Goal: Check status: Check status

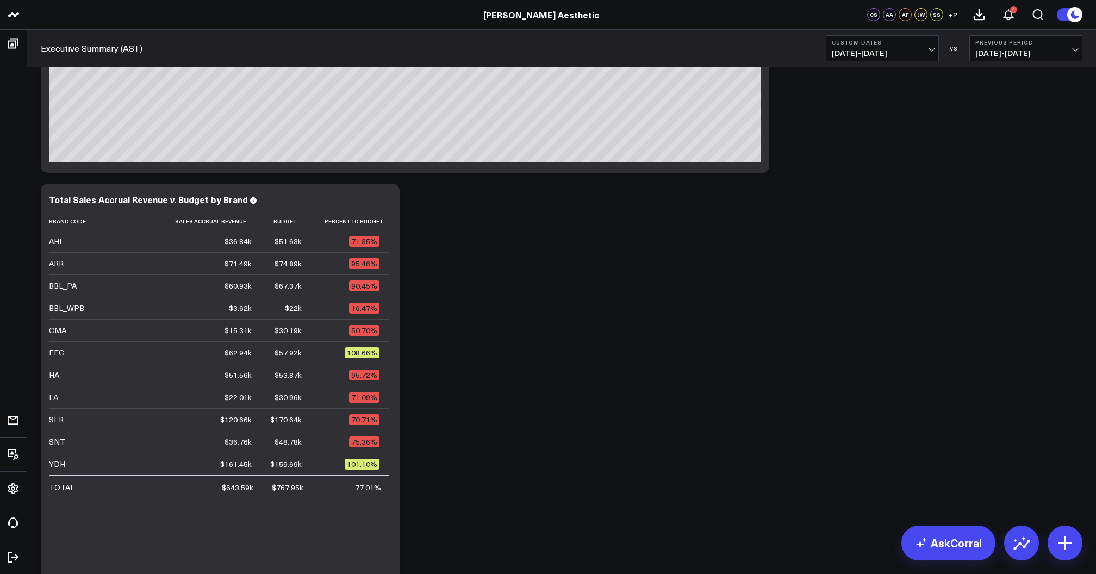
scroll to position [144, 0]
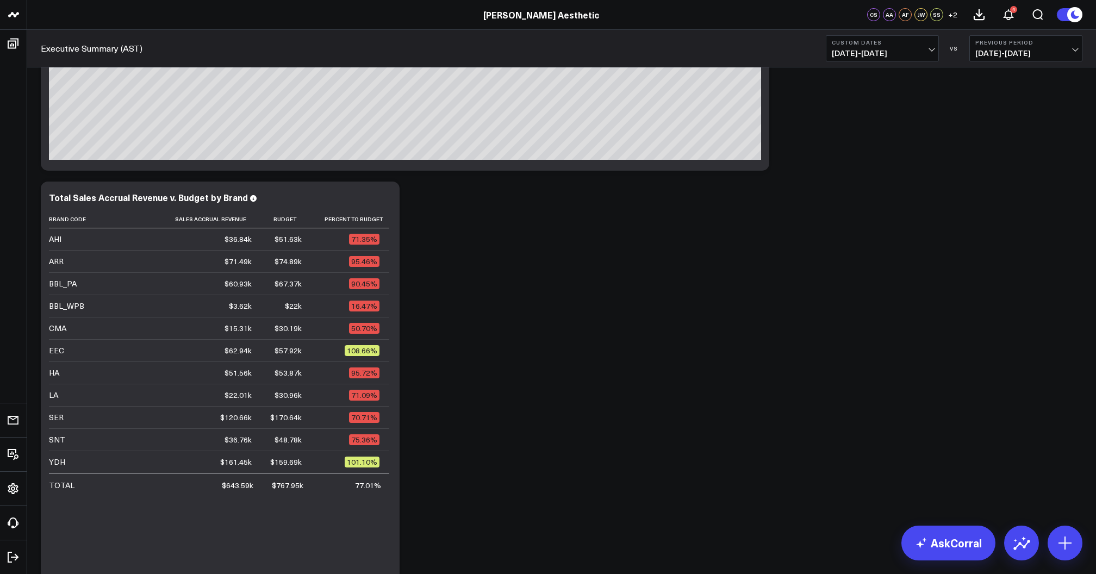
click at [897, 52] on span "[DATE] - [DATE]" at bounding box center [882, 53] width 101 height 9
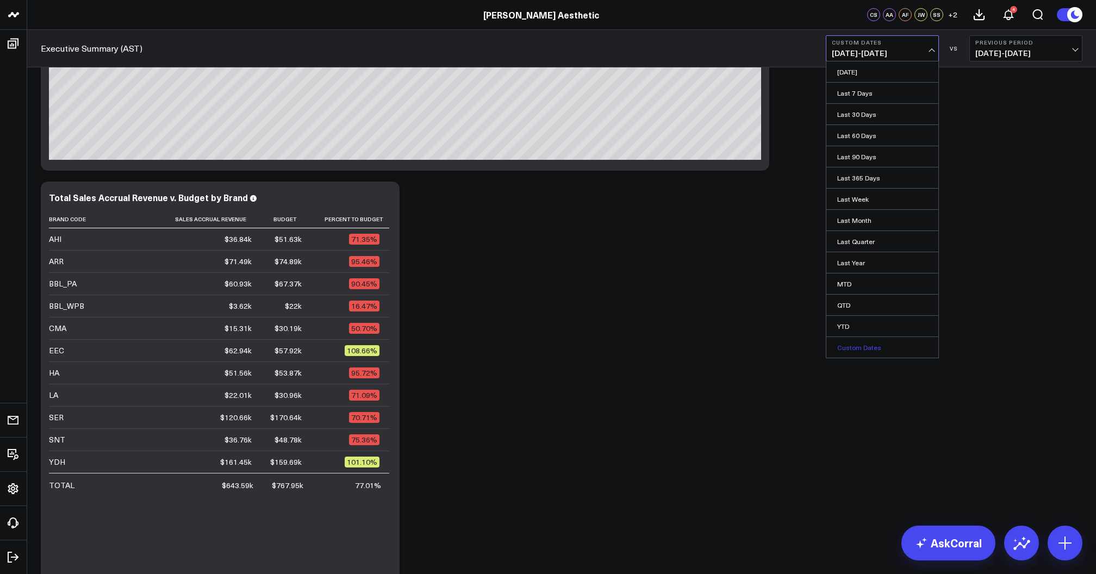
click at [851, 345] on link "Custom Dates" at bounding box center [882, 347] width 112 height 21
select select "8"
select select "2025"
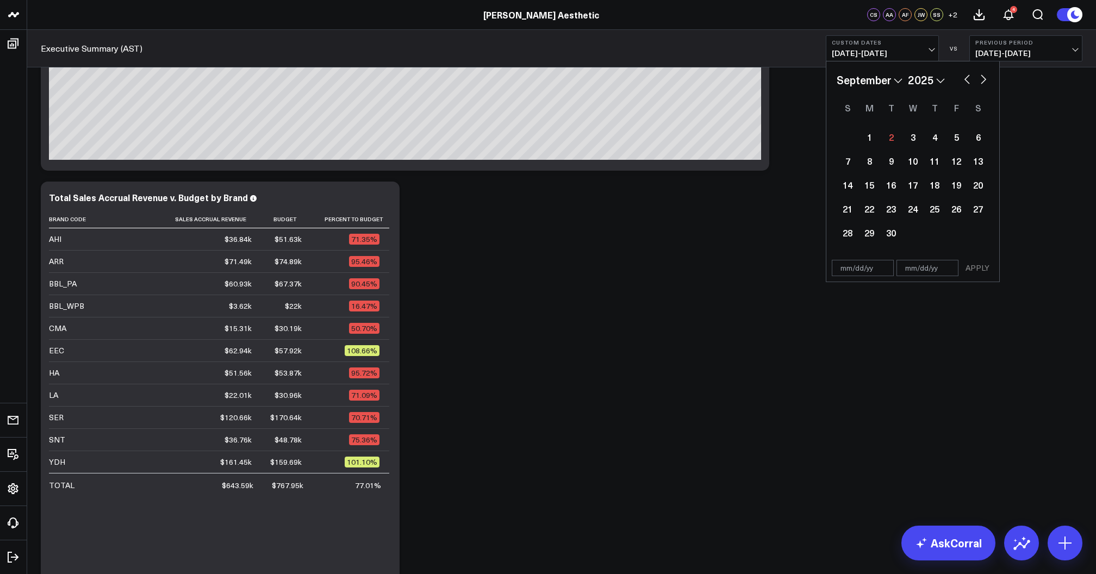
click at [964, 80] on button "button" at bounding box center [967, 78] width 11 height 13
select select "7"
select select "2025"
click at [870, 231] on div "25" at bounding box center [869, 233] width 22 height 22
type input "[DATE]"
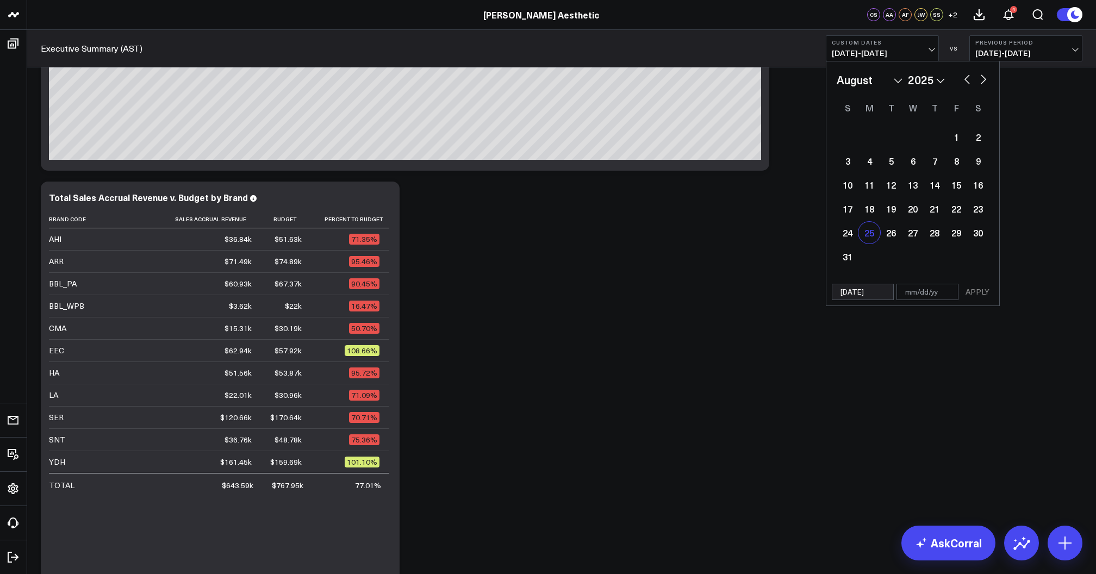
select select "7"
select select "2025"
click at [847, 262] on div "31" at bounding box center [848, 257] width 22 height 22
type input "[DATE]"
select select "7"
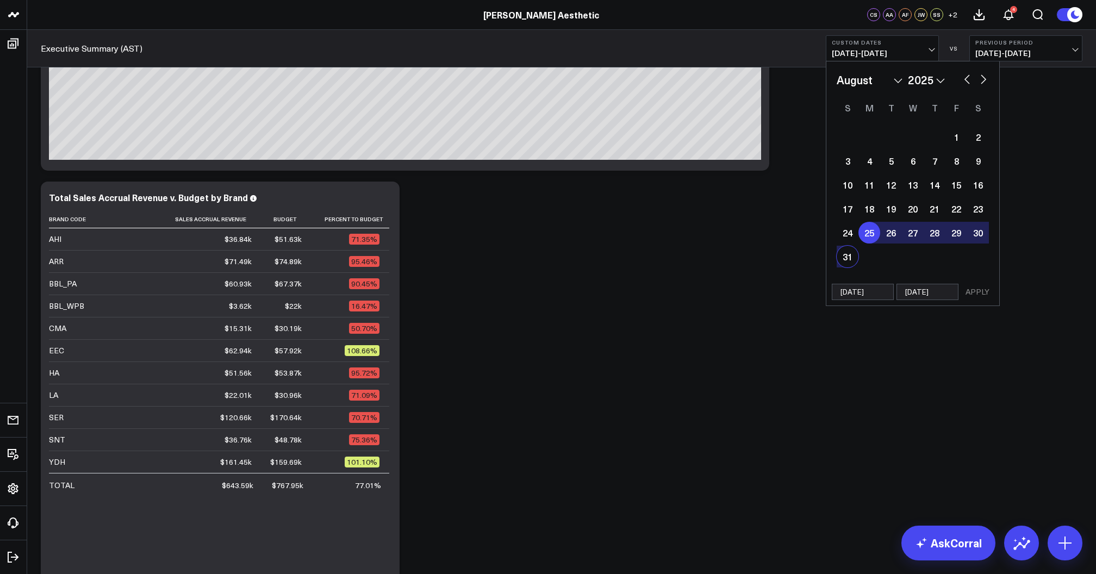
select select "2025"
click at [973, 295] on button "APPLY" at bounding box center [977, 292] width 33 height 16
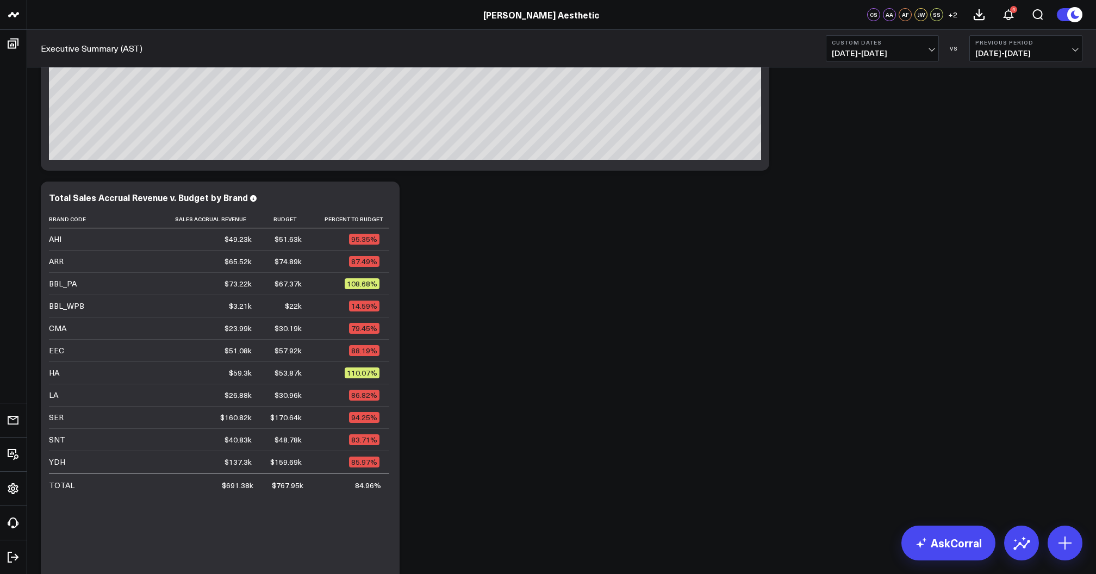
click at [876, 55] on span "[DATE] - [DATE]" at bounding box center [882, 53] width 101 height 9
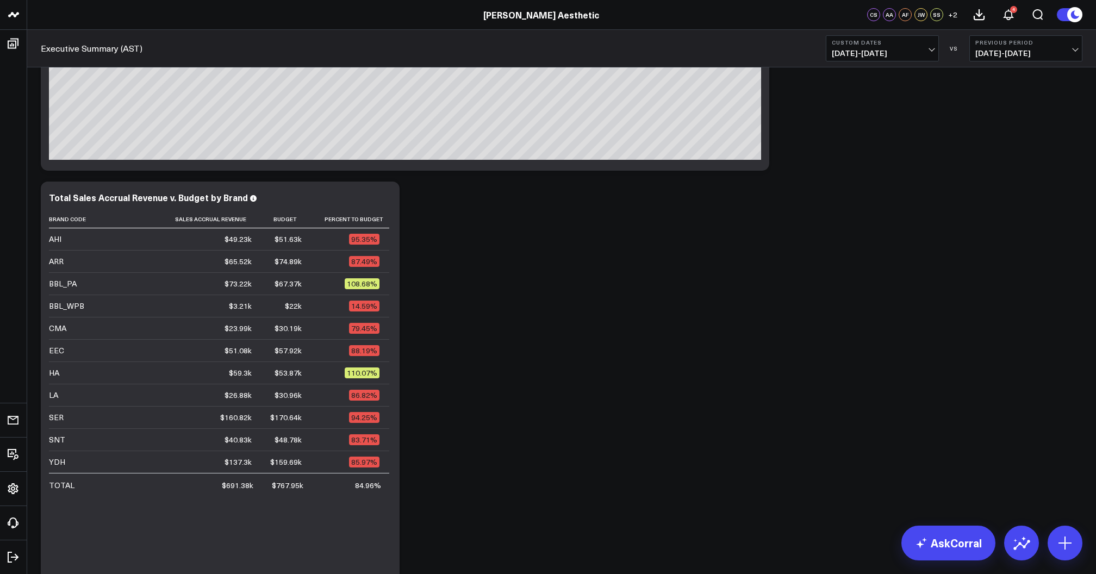
click at [891, 49] on span "[DATE] - [DATE]" at bounding box center [882, 53] width 101 height 9
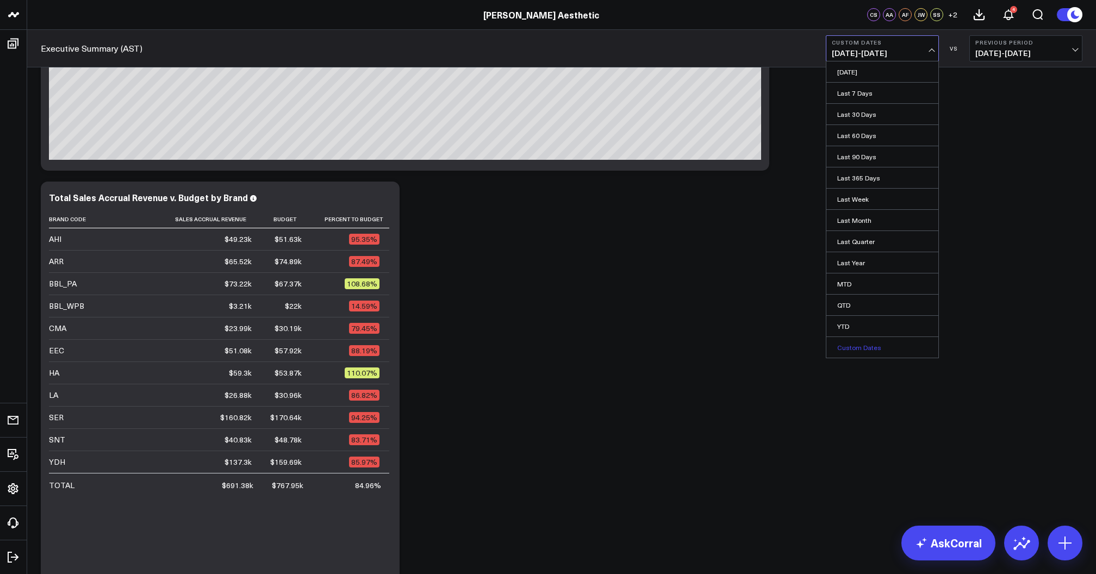
click at [868, 340] on link "Custom Dates" at bounding box center [882, 347] width 112 height 21
select select "8"
select select "2025"
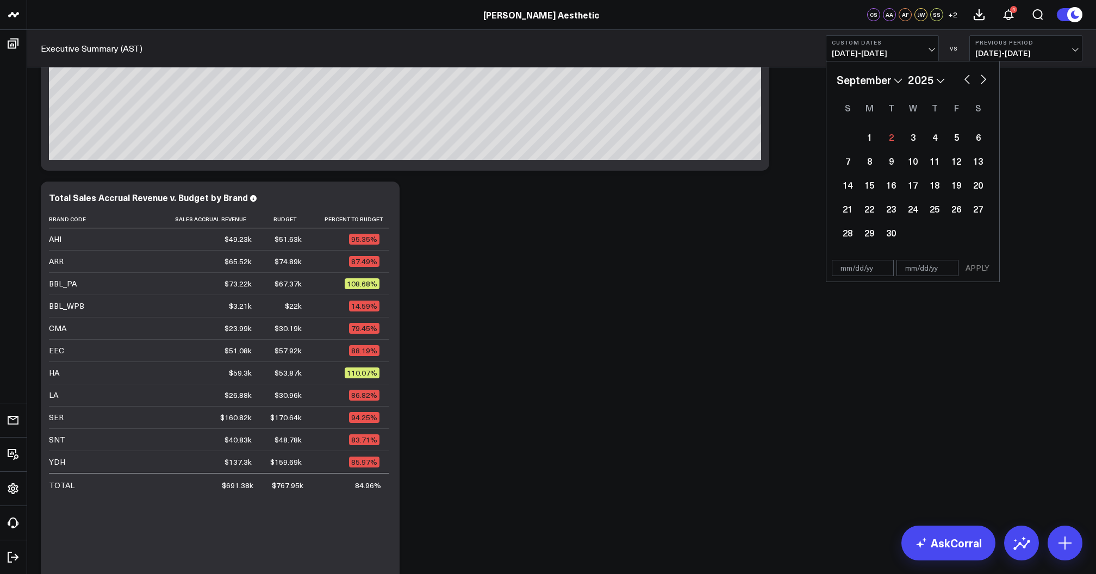
click at [964, 82] on button "button" at bounding box center [967, 78] width 11 height 13
select select "7"
select select "2025"
click at [866, 192] on div "11" at bounding box center [869, 185] width 22 height 22
type input "[DATE]"
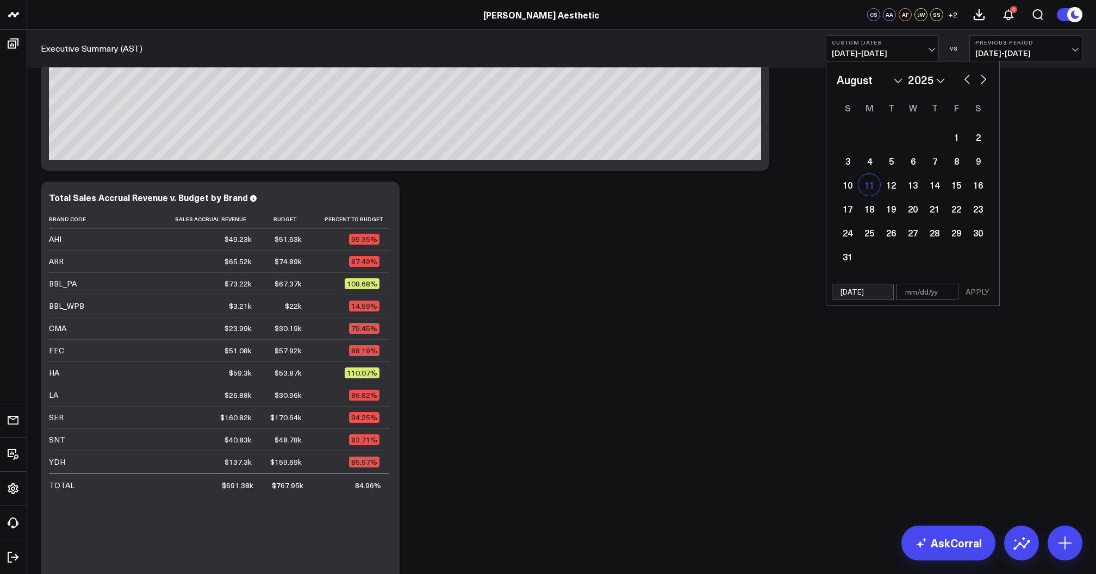
select select "7"
select select "2025"
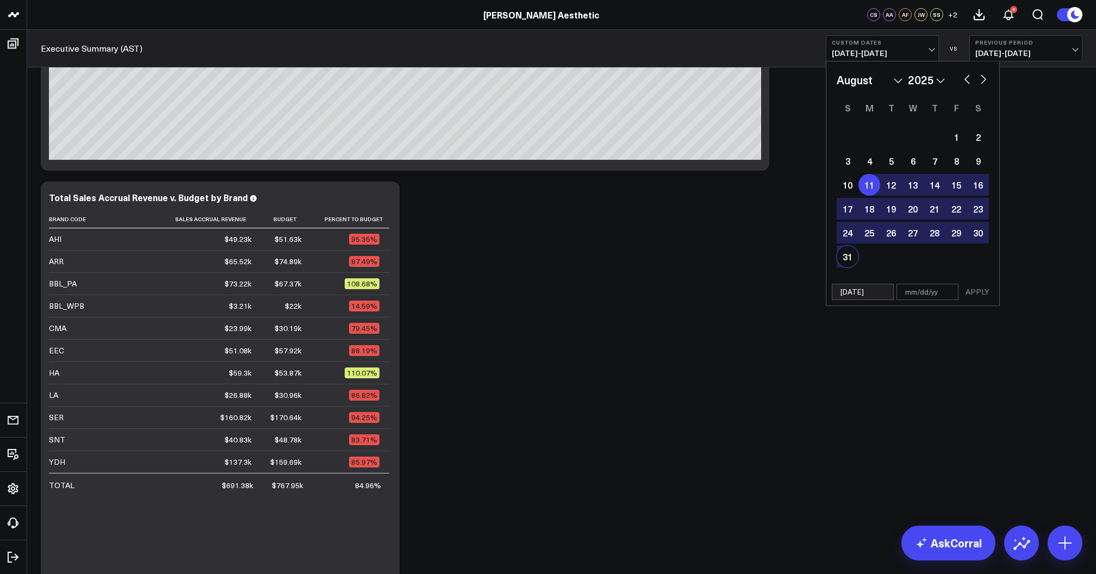
click at [848, 258] on div "31" at bounding box center [848, 257] width 22 height 22
type input "[DATE]"
select select "7"
select select "2025"
click at [975, 295] on button "APPLY" at bounding box center [977, 292] width 33 height 16
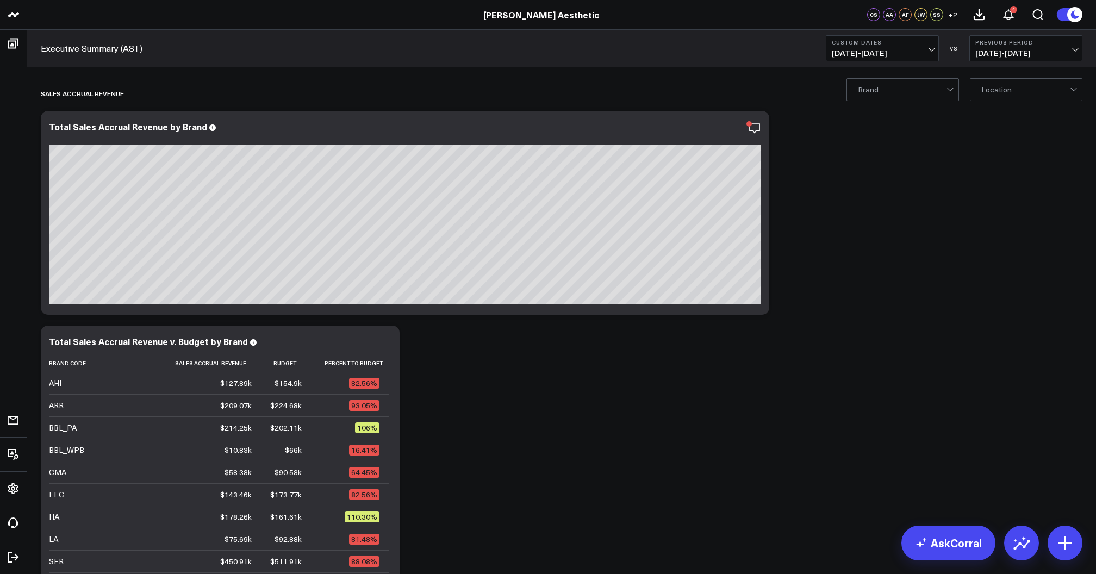
click at [881, 51] on span "[DATE] - [DATE]" at bounding box center [882, 53] width 101 height 9
click at [864, 346] on link "Custom Dates" at bounding box center [882, 347] width 112 height 21
select select "8"
select select "2025"
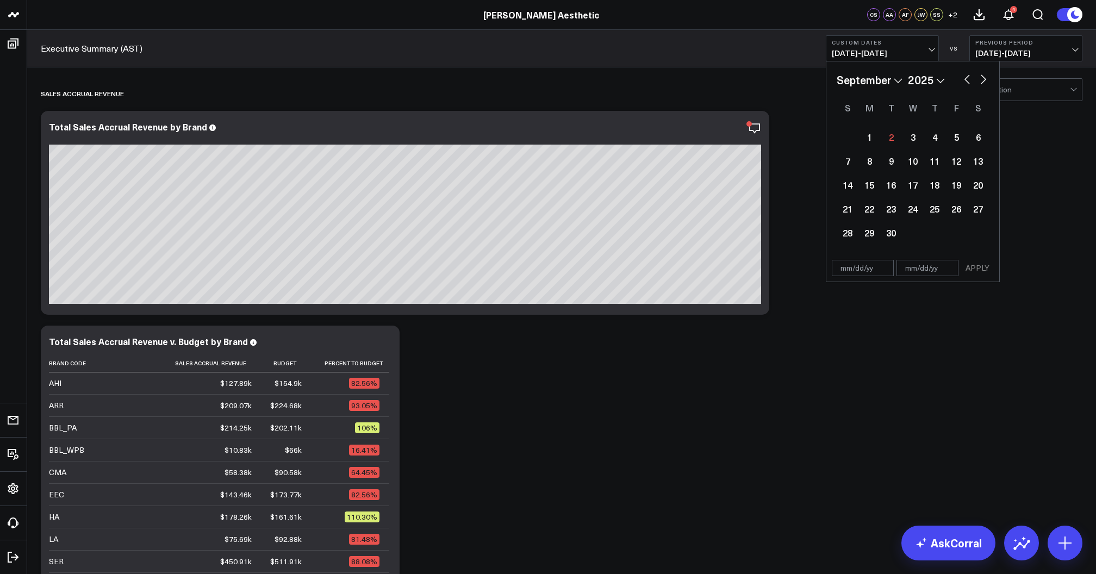
click at [967, 84] on button "button" at bounding box center [967, 78] width 11 height 13
select select "7"
select select "2025"
click at [864, 231] on div "25" at bounding box center [869, 233] width 22 height 22
type input "[DATE]"
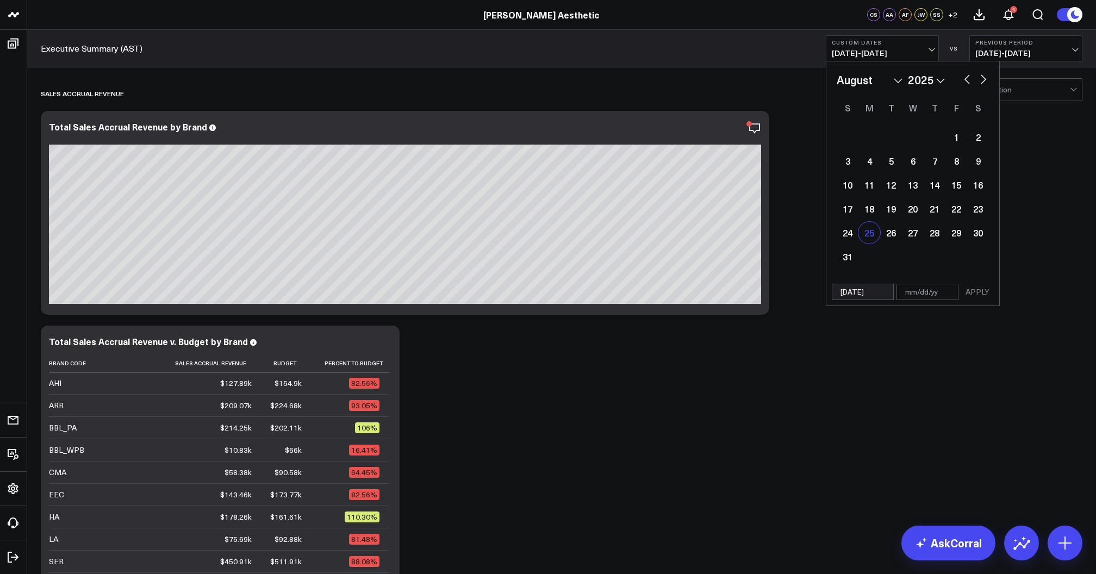
select select "7"
select select "2025"
click at [850, 257] on div "31" at bounding box center [848, 257] width 22 height 22
type input "[DATE]"
select select "7"
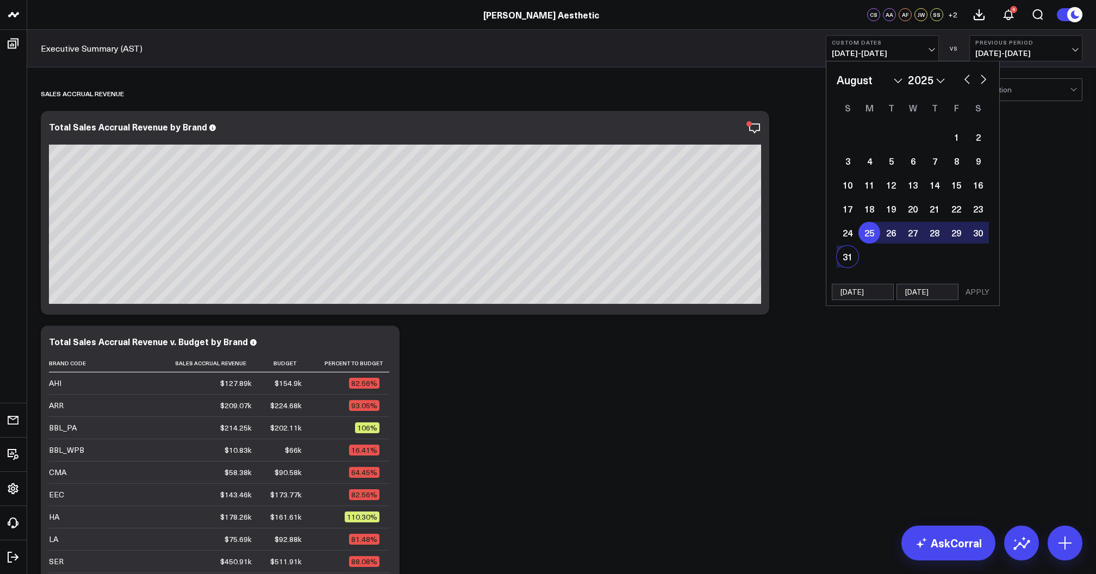
select select "2025"
click at [972, 297] on button "APPLY" at bounding box center [977, 292] width 33 height 16
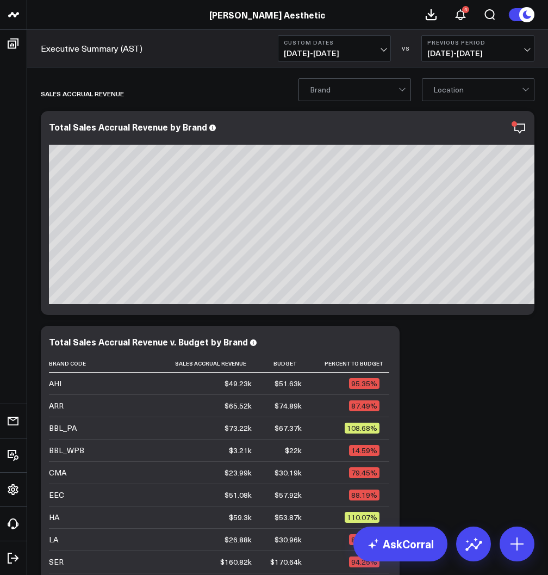
click at [318, 49] on span "[DATE] - [DATE]" at bounding box center [334, 53] width 101 height 9
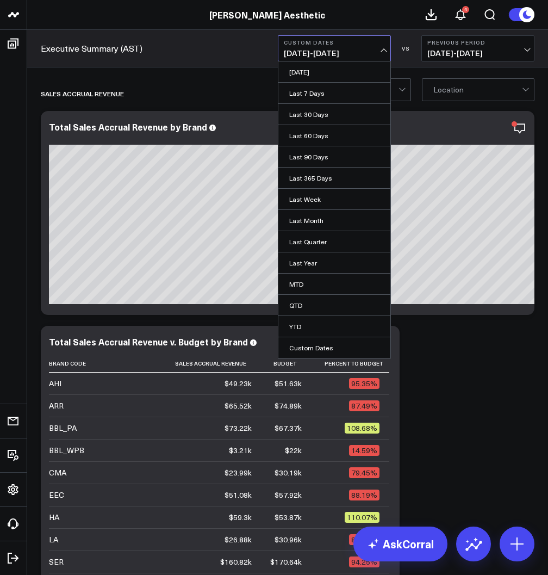
click at [318, 49] on span "[DATE] - [DATE]" at bounding box center [334, 53] width 101 height 9
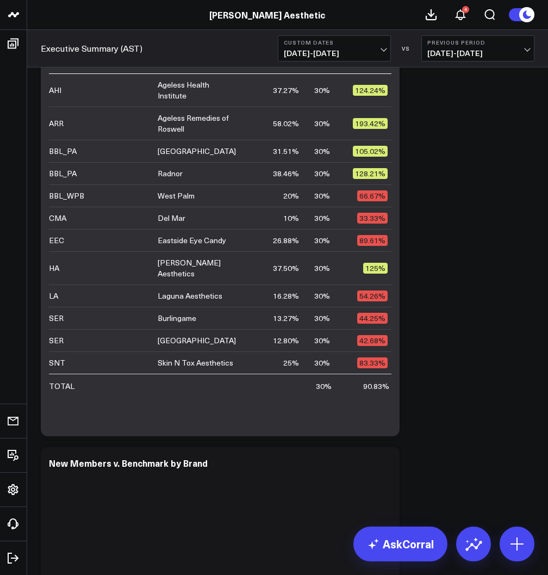
scroll to position [1212, 0]
